Goal: Use online tool/utility: Utilize a website feature to perform a specific function

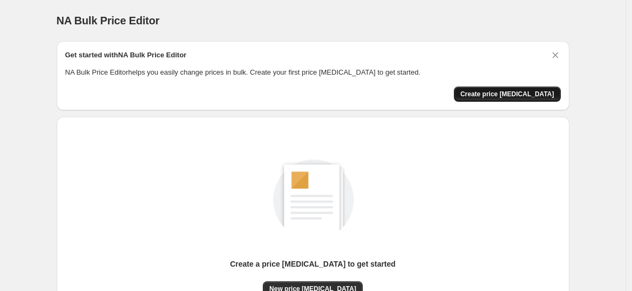
click at [494, 90] on span "Create price [MEDICAL_DATA]" at bounding box center [508, 94] width 94 height 9
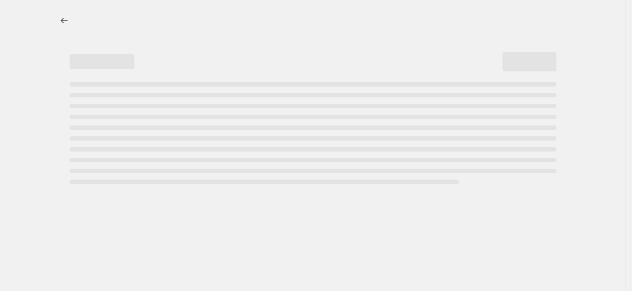
select select "percentage"
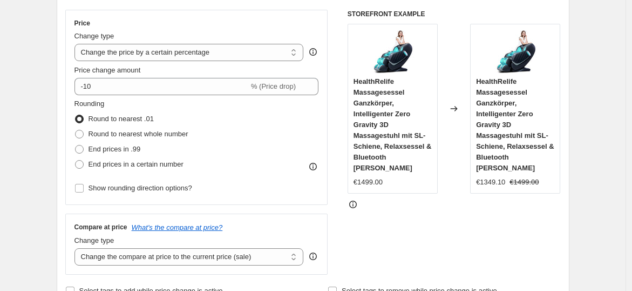
scroll to position [200, 0]
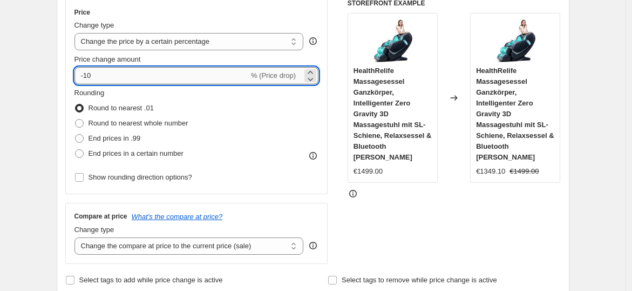
click at [121, 79] on input "-10" at bounding box center [162, 75] width 174 height 17
type input "-1"
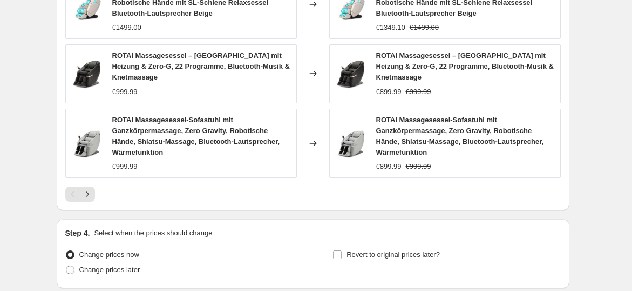
scroll to position [890, 0]
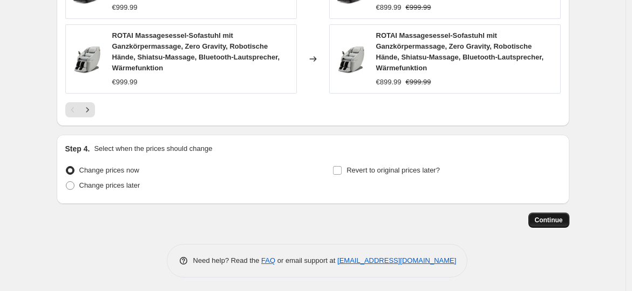
type input "-36"
click at [545, 218] on span "Continue" at bounding box center [549, 219] width 28 height 9
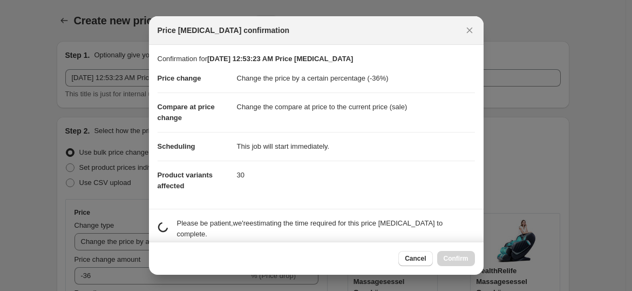
scroll to position [0, 0]
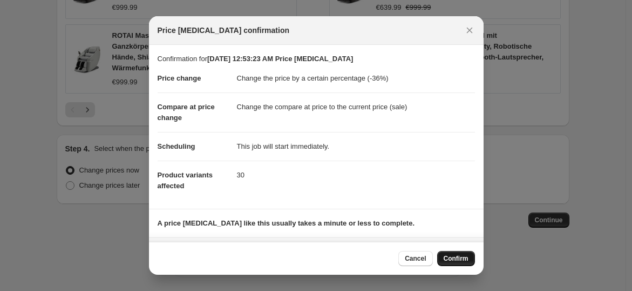
click at [452, 258] on span "Confirm" at bounding box center [456, 258] width 25 height 9
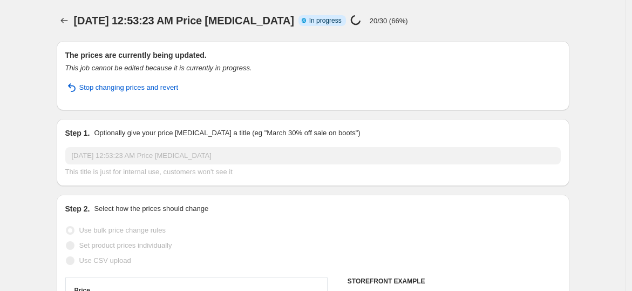
select select "percentage"
